Goal: Information Seeking & Learning: Learn about a topic

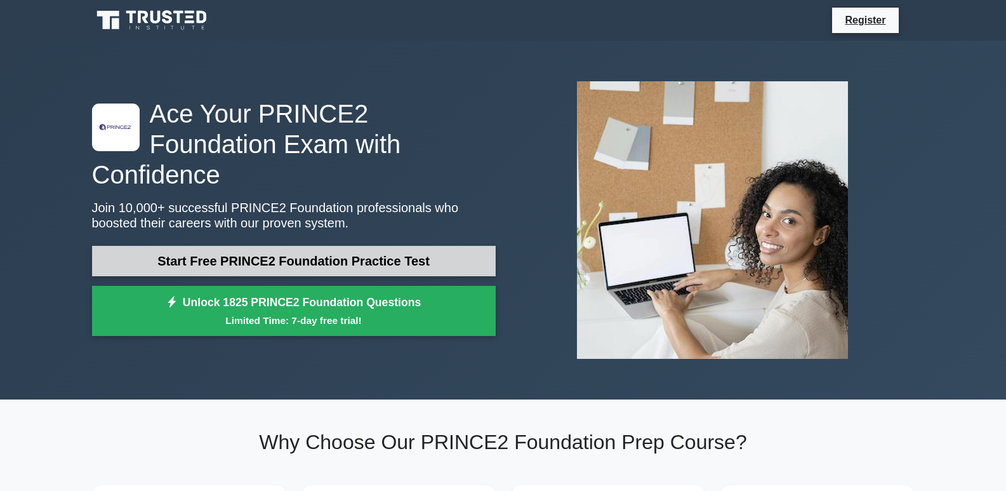
click at [314, 250] on link "Start Free PRINCE2 Foundation Practice Test" at bounding box center [294, 261] width 404 height 30
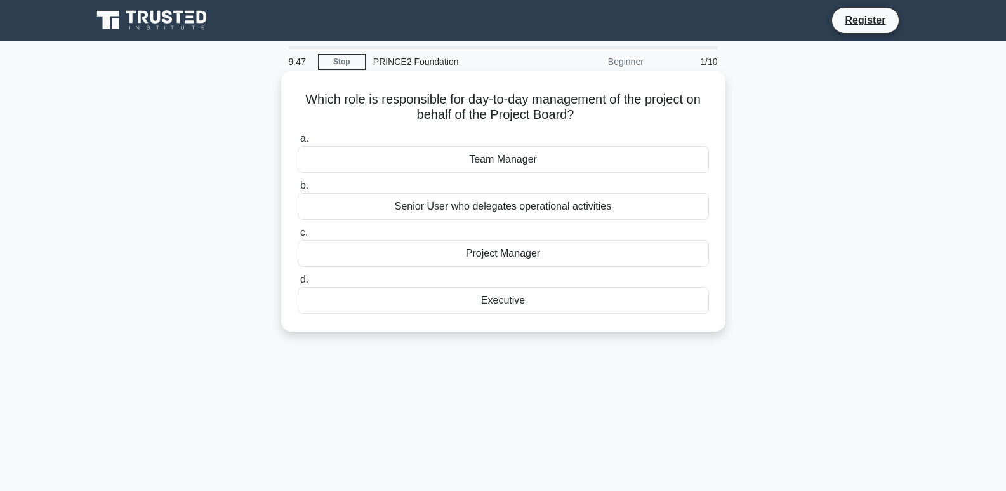
click at [554, 253] on div "Project Manager" at bounding box center [503, 253] width 411 height 27
click at [298, 237] on input "c. Project Manager" at bounding box center [298, 232] width 0 height 8
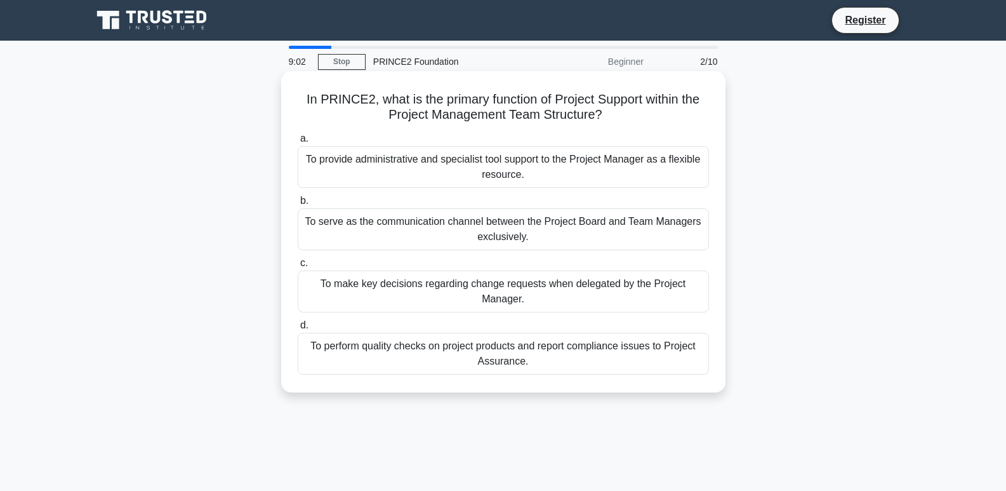
click at [552, 159] on div "To provide administrative and specialist tool support to the Project Manager as…" at bounding box center [503, 167] width 411 height 42
click at [298, 143] on input "a. To provide administrative and specialist tool support to the Project Manager…" at bounding box center [298, 139] width 0 height 8
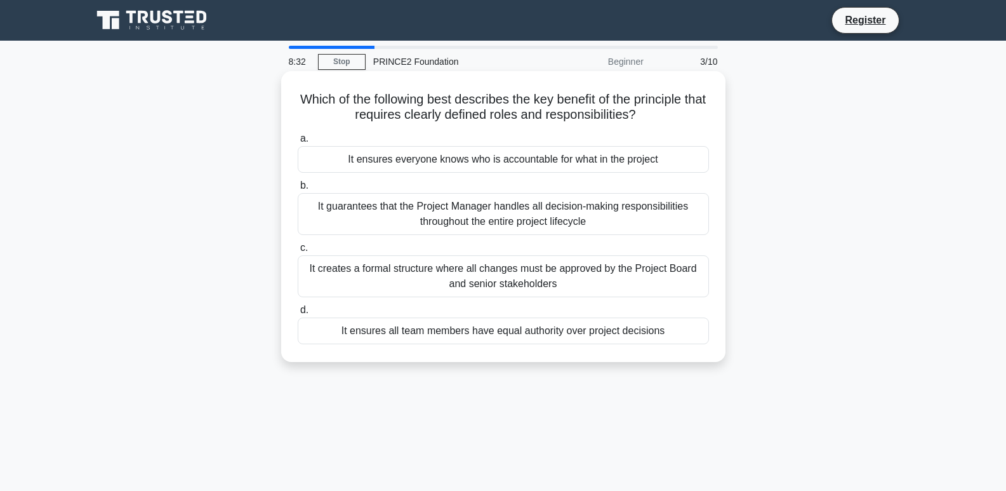
click at [499, 166] on div "It ensures everyone knows who is accountable for what in the project" at bounding box center [503, 159] width 411 height 27
click at [298, 143] on input "a. It ensures everyone knows who is accountable for what in the project" at bounding box center [298, 139] width 0 height 8
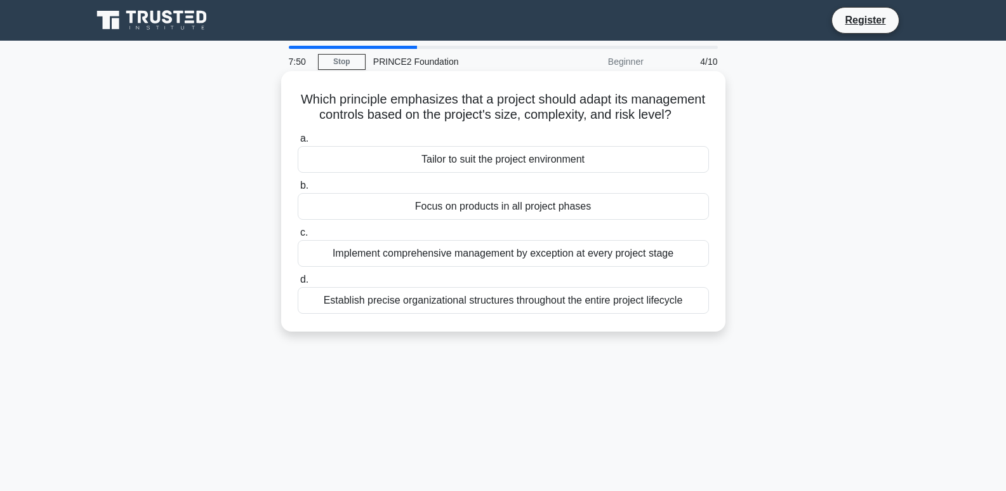
click at [626, 171] on div "Tailor to suit the project environment" at bounding box center [503, 159] width 411 height 27
click at [298, 143] on input "a. Tailor to suit the project environment" at bounding box center [298, 139] width 0 height 8
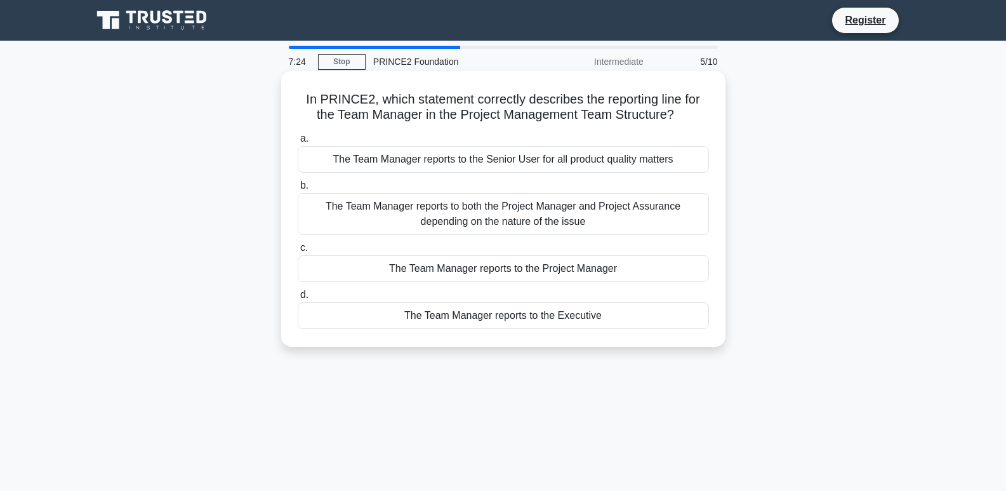
click at [592, 214] on div "The Team Manager reports to both the Project Manager and Project Assurance depe…" at bounding box center [503, 214] width 411 height 42
click at [298, 190] on input "b. The Team Manager reports to both the Project Manager and Project Assurance d…" at bounding box center [298, 186] width 0 height 8
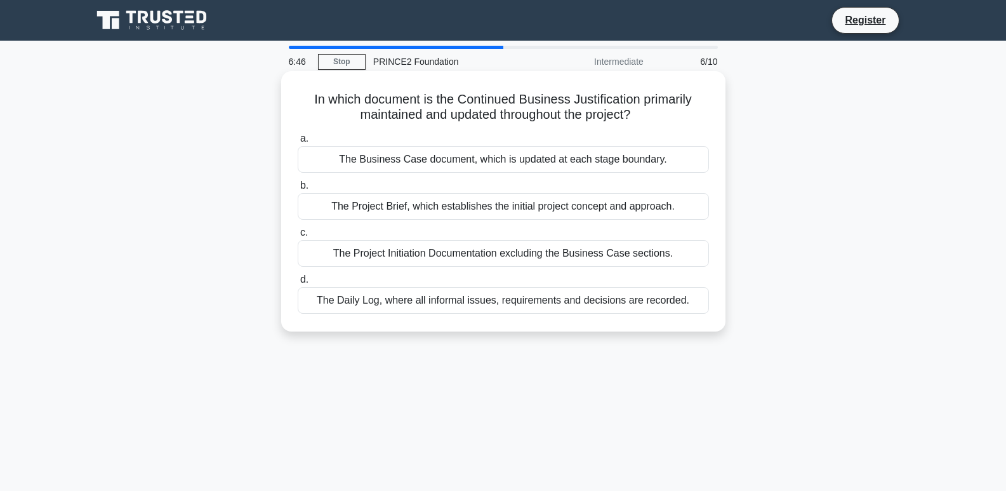
click at [530, 163] on div "The Business Case document, which is updated at each stage boundary." at bounding box center [503, 159] width 411 height 27
click at [298, 143] on input "a. The Business Case document, which is updated at each stage boundary." at bounding box center [298, 139] width 0 height 8
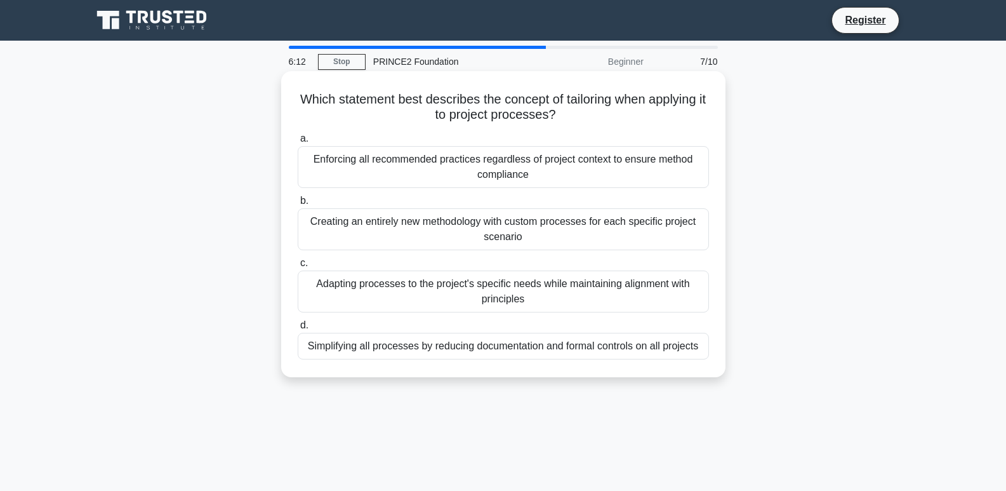
click at [614, 294] on div "Adapting processes to the project's specific needs while maintaining alignment …" at bounding box center [503, 291] width 411 height 42
click at [298, 267] on input "c. Adapting processes to the project's specific needs while maintaining alignme…" at bounding box center [298, 263] width 0 height 8
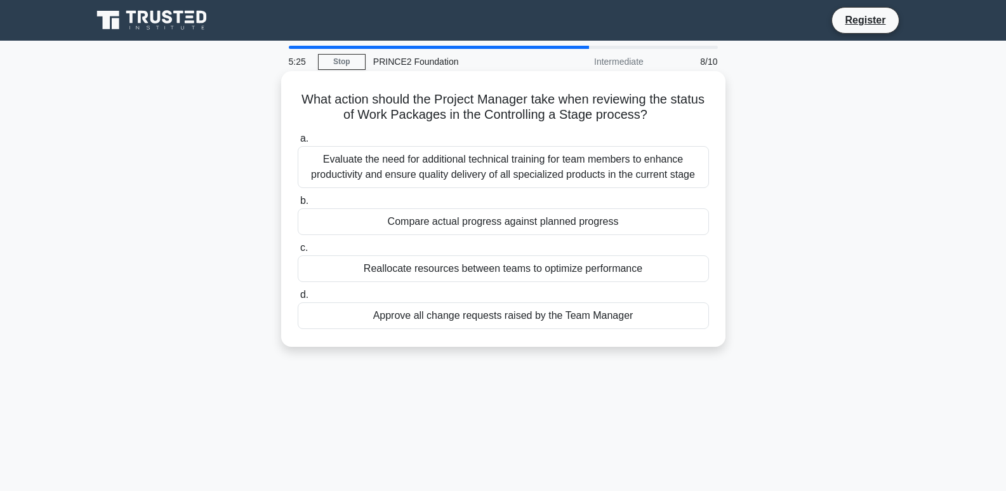
click at [560, 224] on div "Compare actual progress against planned progress" at bounding box center [503, 221] width 411 height 27
click at [298, 205] on input "b. Compare actual progress against planned progress" at bounding box center [298, 201] width 0 height 8
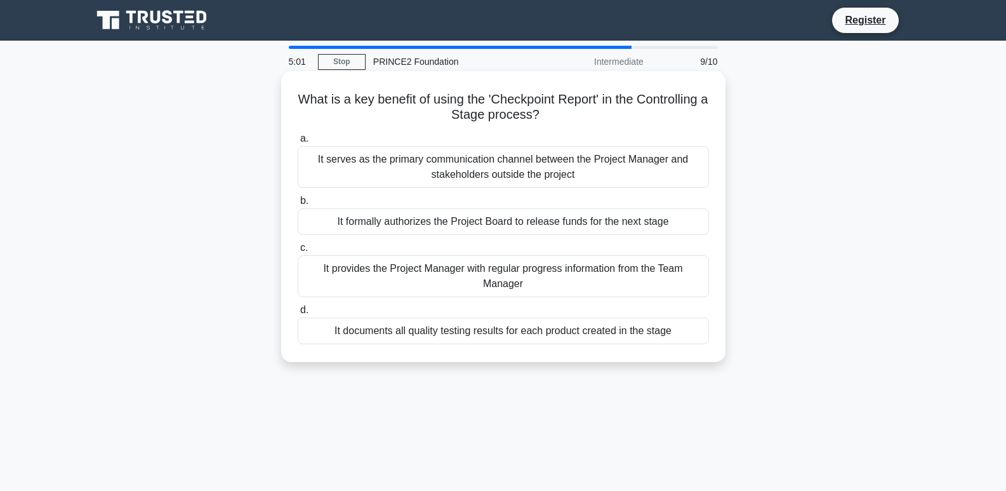
click at [618, 275] on div "It provides the Project Manager with regular progress information from the Team…" at bounding box center [503, 276] width 411 height 42
click at [298, 252] on input "c. It provides the Project Manager with regular progress information from the T…" at bounding box center [298, 248] width 0 height 8
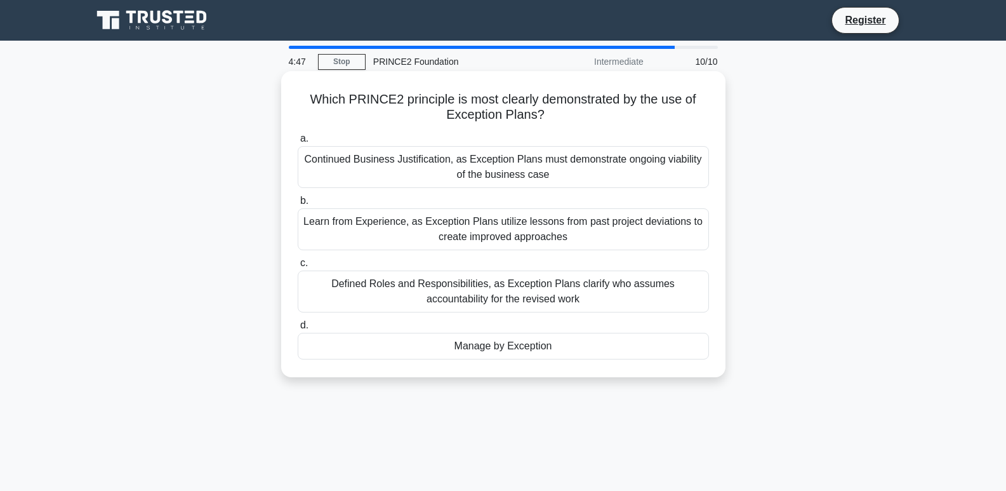
click at [628, 352] on div "Manage by Exception" at bounding box center [503, 346] width 411 height 27
click at [298, 329] on input "d. Manage by Exception" at bounding box center [298, 325] width 0 height 8
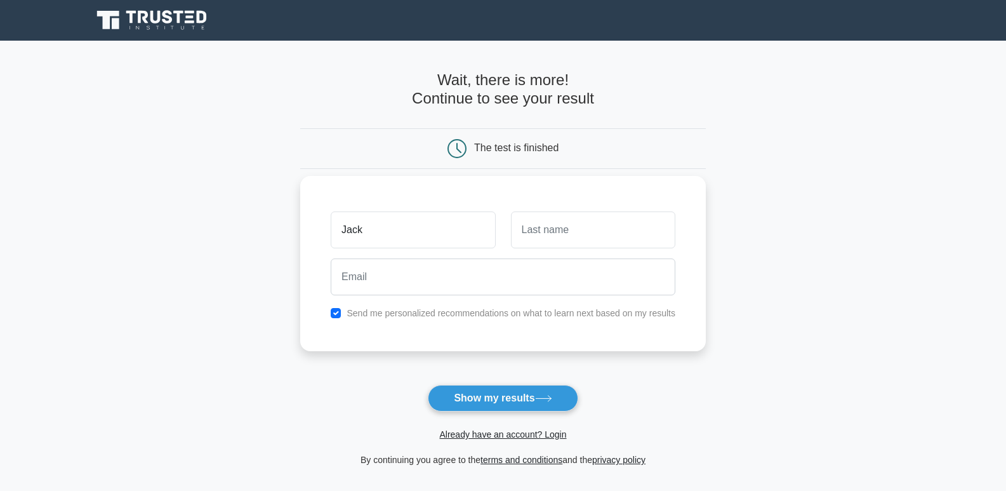
type input "Jack"
type input "Sen"
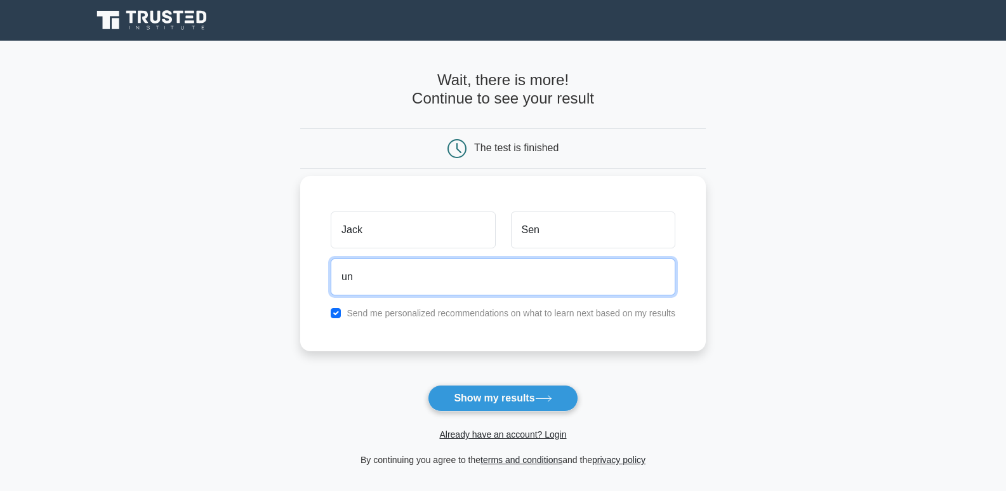
type input "[EMAIL_ADDRESS][DOMAIN_NAME]"
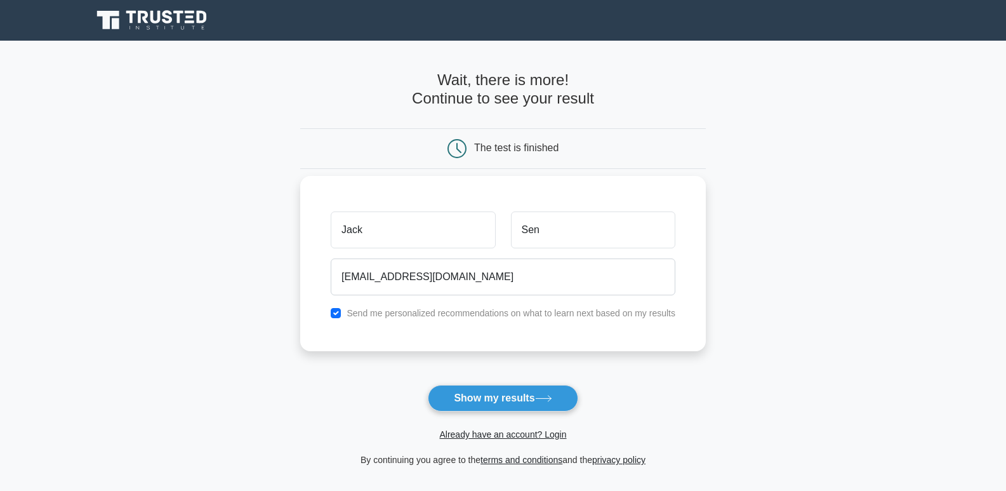
click at [411, 308] on label "Send me personalized recommendations on what to learn next based on my results" at bounding box center [511, 313] width 329 height 10
click at [364, 313] on label "Send me personalized recommendations on what to learn next based on my results" at bounding box center [511, 313] width 329 height 10
click at [334, 314] on input "checkbox" at bounding box center [336, 313] width 10 height 10
checkbox input "false"
click at [526, 402] on button "Show my results" at bounding box center [503, 398] width 150 height 27
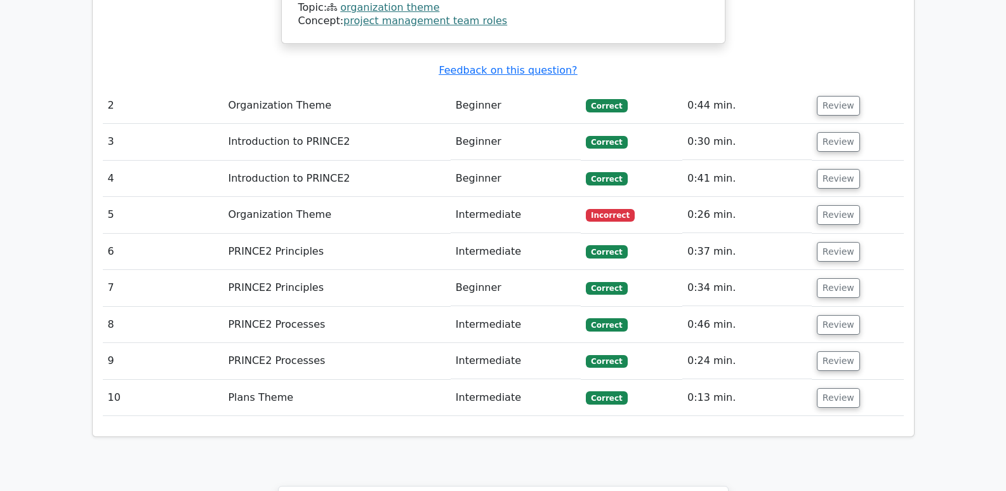
scroll to position [1460, 0]
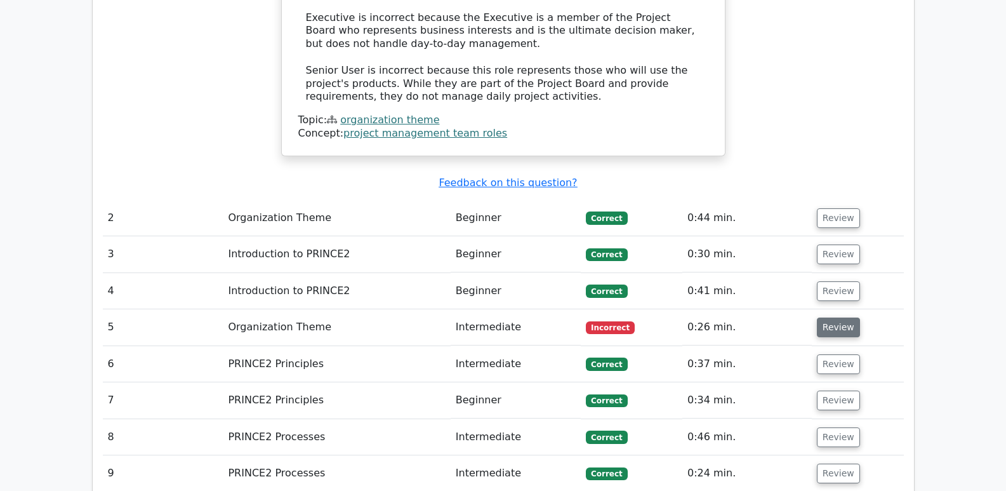
click at [841, 317] on button "Review" at bounding box center [838, 327] width 43 height 20
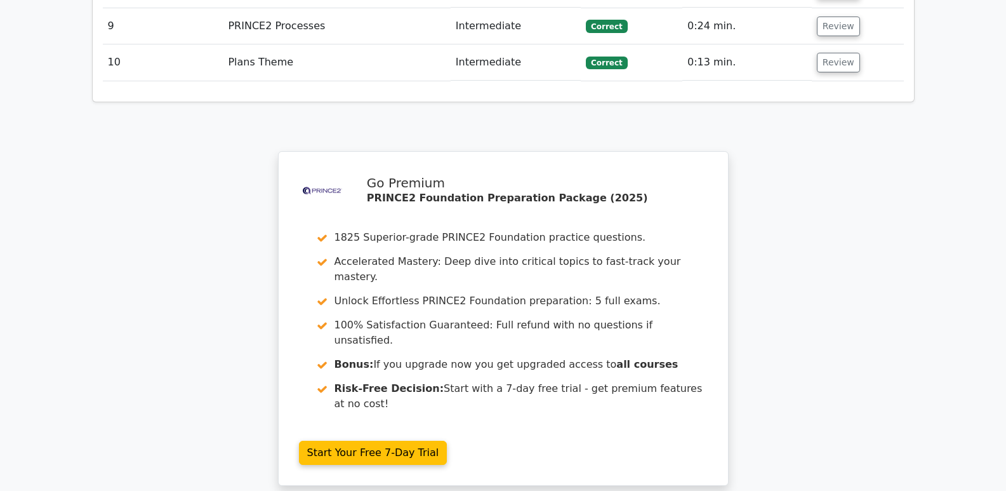
scroll to position [2208, 0]
